Goal: Use online tool/utility: Utilize a website feature to perform a specific function

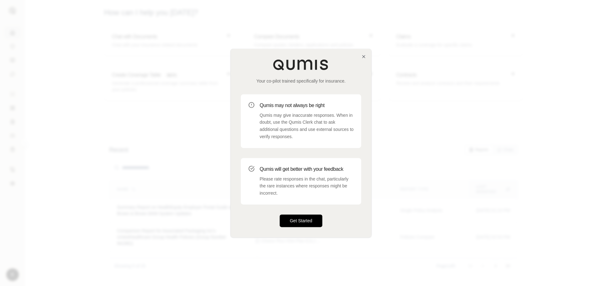
click at [304, 220] on button "Get Started" at bounding box center [301, 220] width 43 height 13
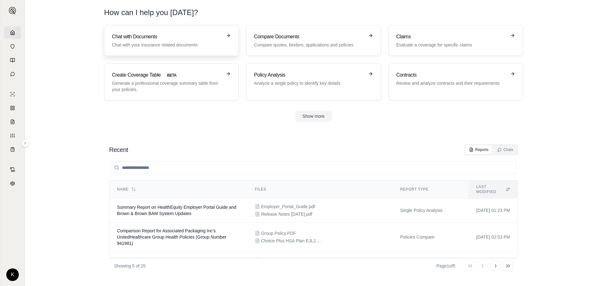
click at [164, 41] on div "Chat with Documents Chat with your insurance related documents" at bounding box center [167, 40] width 110 height 15
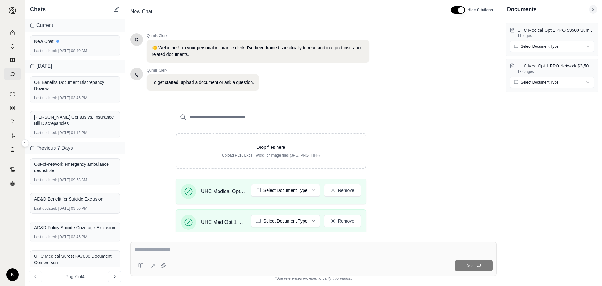
click at [142, 248] on textarea at bounding box center [314, 250] width 358 height 8
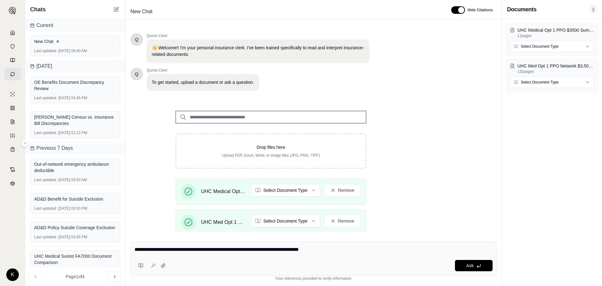
click at [155, 249] on textarea "**********" at bounding box center [314, 250] width 358 height 8
type textarea "**********"
click at [468, 264] on span "Ask" at bounding box center [469, 265] width 7 height 5
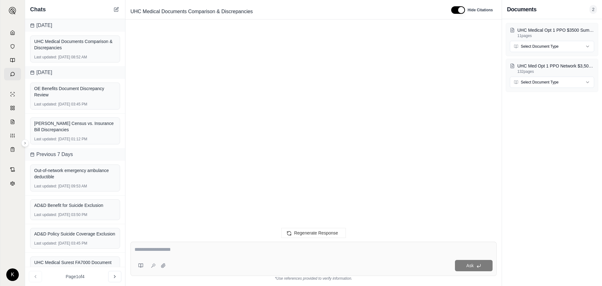
scroll to position [3107, 0]
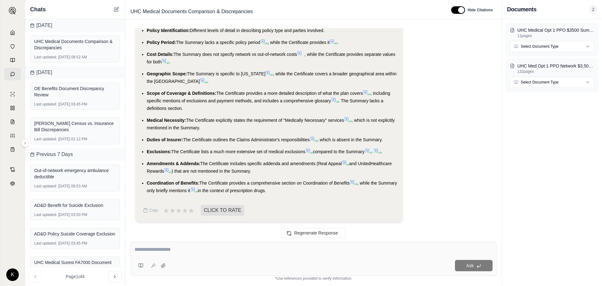
click at [166, 251] on textarea at bounding box center [314, 250] width 358 height 8
type textarea "**********"
click at [476, 263] on icon at bounding box center [478, 265] width 5 height 5
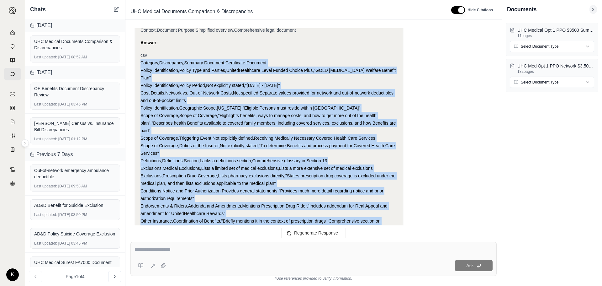
scroll to position [3693, 0]
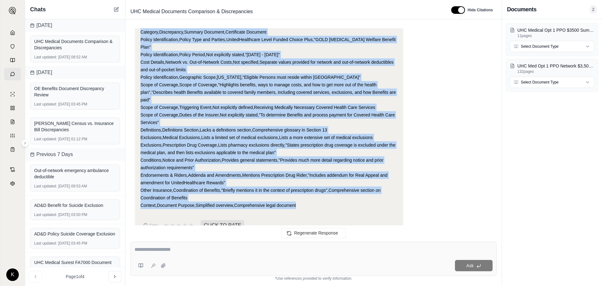
drag, startPoint x: 140, startPoint y: 89, endPoint x: 388, endPoint y: 197, distance: 270.1
copy div "Category,Discrepancy,Summary Document,Certificate Document Policy Identificatio…"
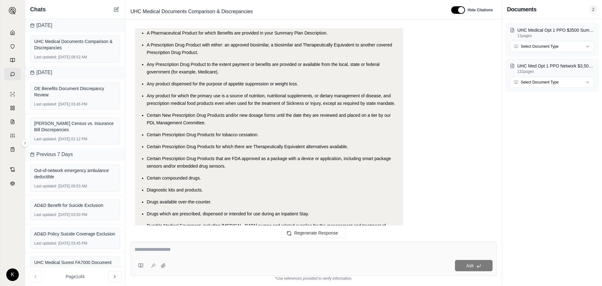
scroll to position [1372, 0]
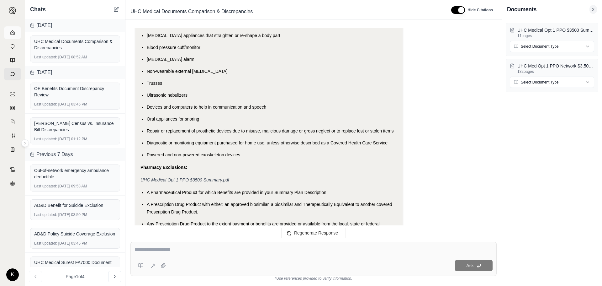
click at [13, 32] on icon at bounding box center [12, 32] width 5 height 5
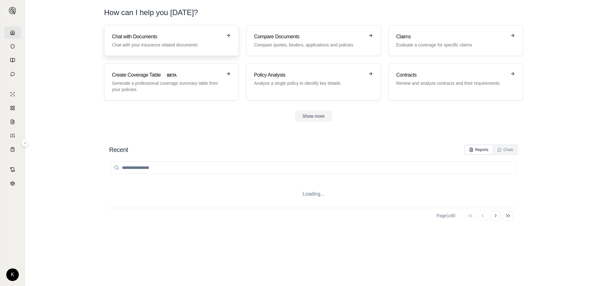
click at [175, 41] on div "Chat with Documents Chat with your insurance related documents" at bounding box center [167, 40] width 110 height 15
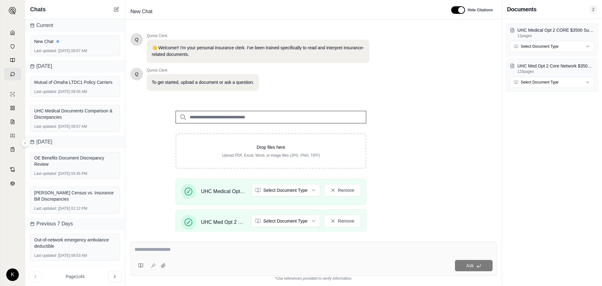
click at [159, 250] on textarea at bounding box center [314, 250] width 358 height 8
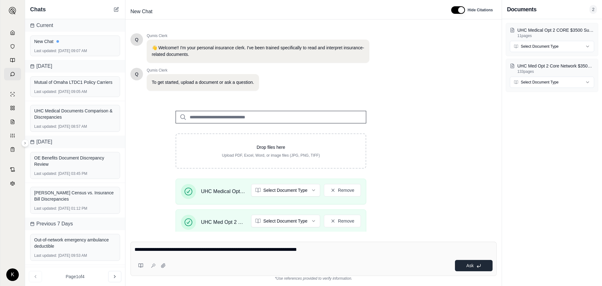
type textarea "**********"
click at [468, 265] on span "Ask" at bounding box center [469, 265] width 7 height 5
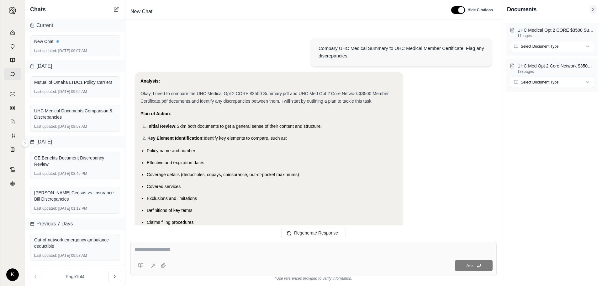
scroll to position [880, 0]
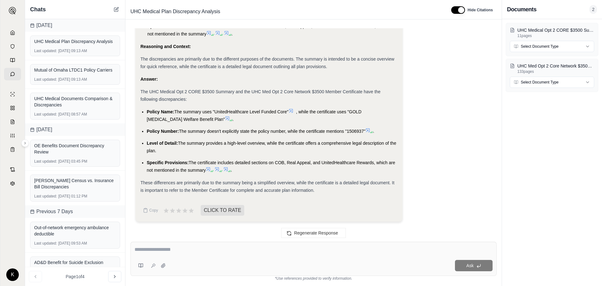
click at [151, 252] on textarea at bounding box center [314, 250] width 358 height 8
type textarea "*"
type textarea "**********"
click at [471, 265] on span "Ask" at bounding box center [469, 265] width 7 height 5
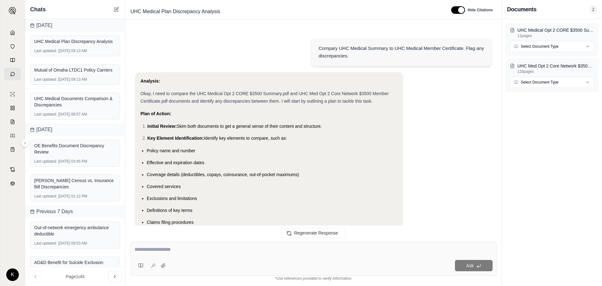
scroll to position [1245, 0]
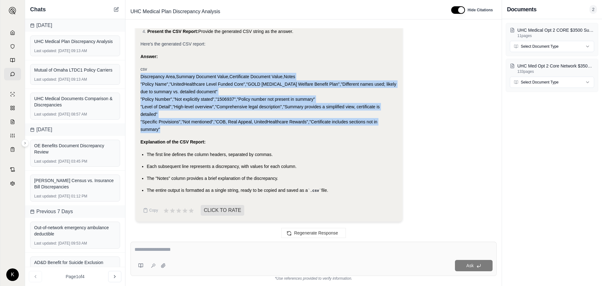
drag, startPoint x: 141, startPoint y: 75, endPoint x: 345, endPoint y: 127, distance: 210.2
click at [345, 127] on div "csv Discrepancy Area,Summary Document Value,Certificate Document Value,Notes "P…" at bounding box center [268, 99] width 257 height 68
copy div "Discrepancy Area,Summary Document Value,Certificate Document Value,Notes "Polic…"
drag, startPoint x: 164, startPoint y: 89, endPoint x: 158, endPoint y: 86, distance: 6.6
click at [164, 89] on span ""Policy Name","UnitedHealthcare Level Funded Core","GOLD [MEDICAL_DATA] Welfare…" at bounding box center [268, 88] width 256 height 13
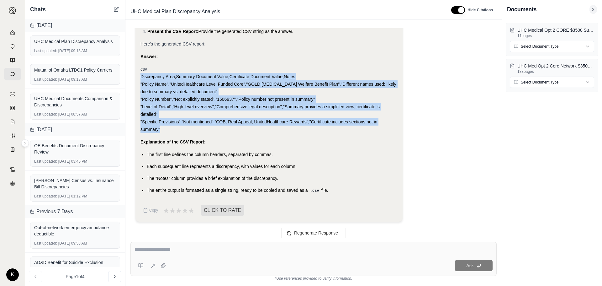
drag, startPoint x: 140, startPoint y: 77, endPoint x: 204, endPoint y: 126, distance: 80.7
click at [204, 126] on div "Analysis: Okay, the user wants a CSV report summarizing the discrepancies I fou…" at bounding box center [268, 57] width 267 height 329
copy div "Discrepancy Area,Summary Document Value,Certificate Document Value,Notes "Polic…"
